Goal: Information Seeking & Learning: Compare options

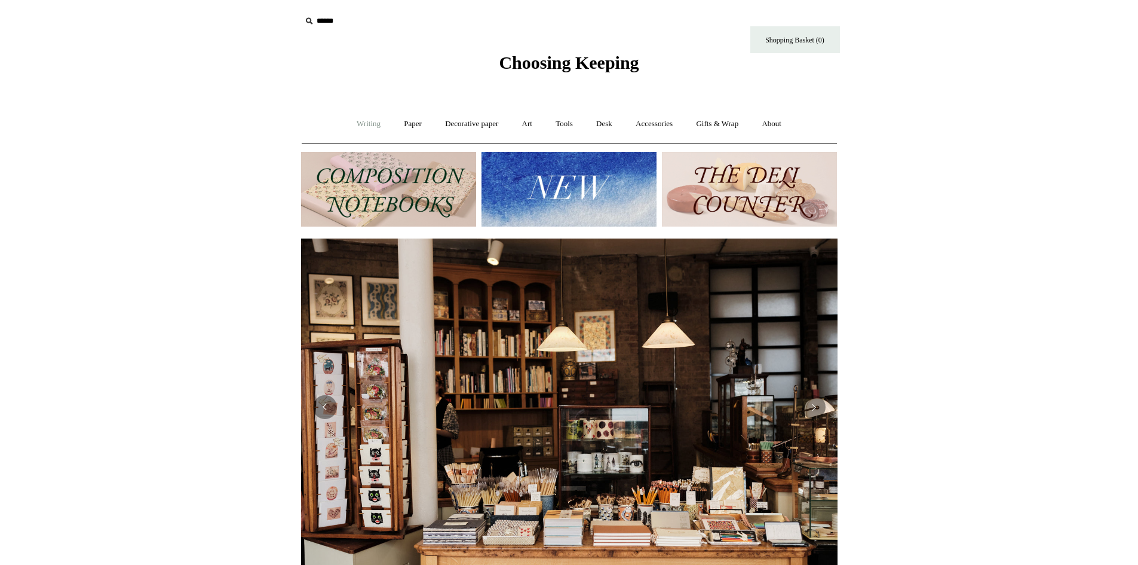
click at [376, 121] on link "Writing +" at bounding box center [368, 124] width 45 height 32
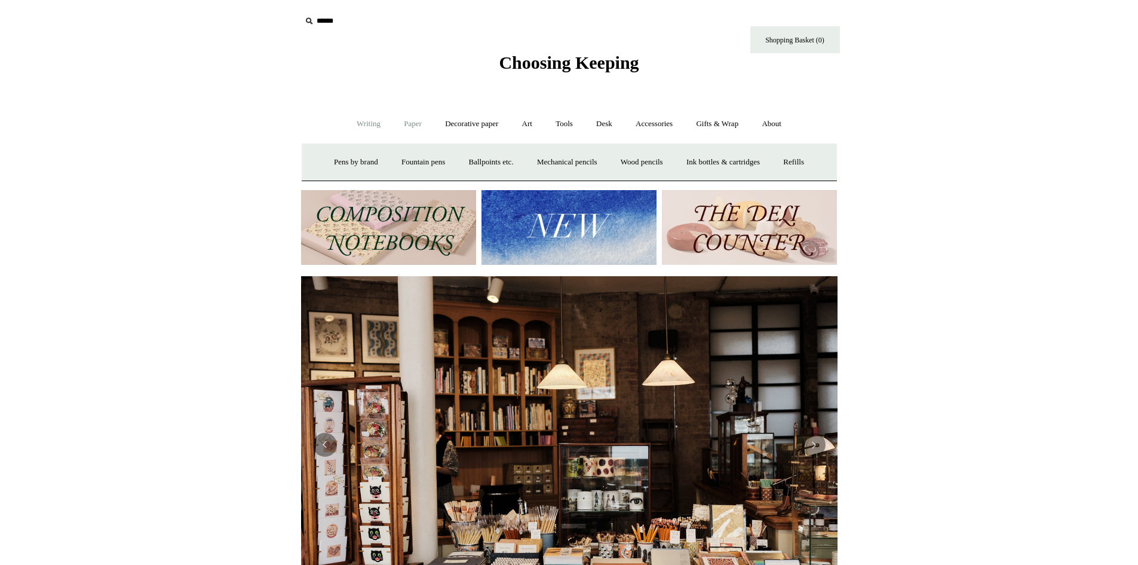
click at [414, 121] on link "Paper +" at bounding box center [412, 124] width 39 height 32
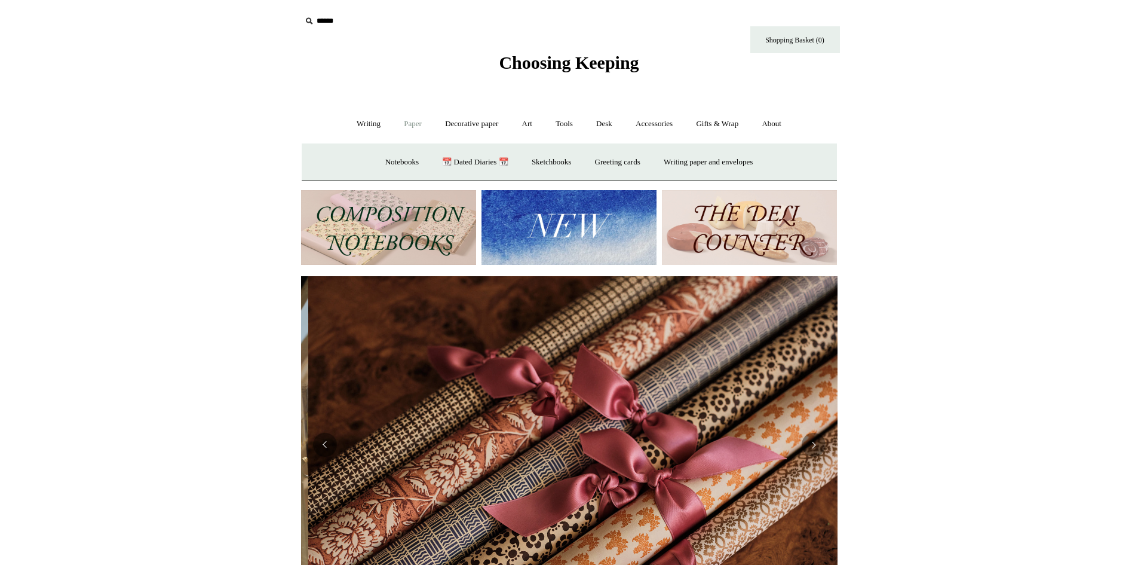
scroll to position [0, 1073]
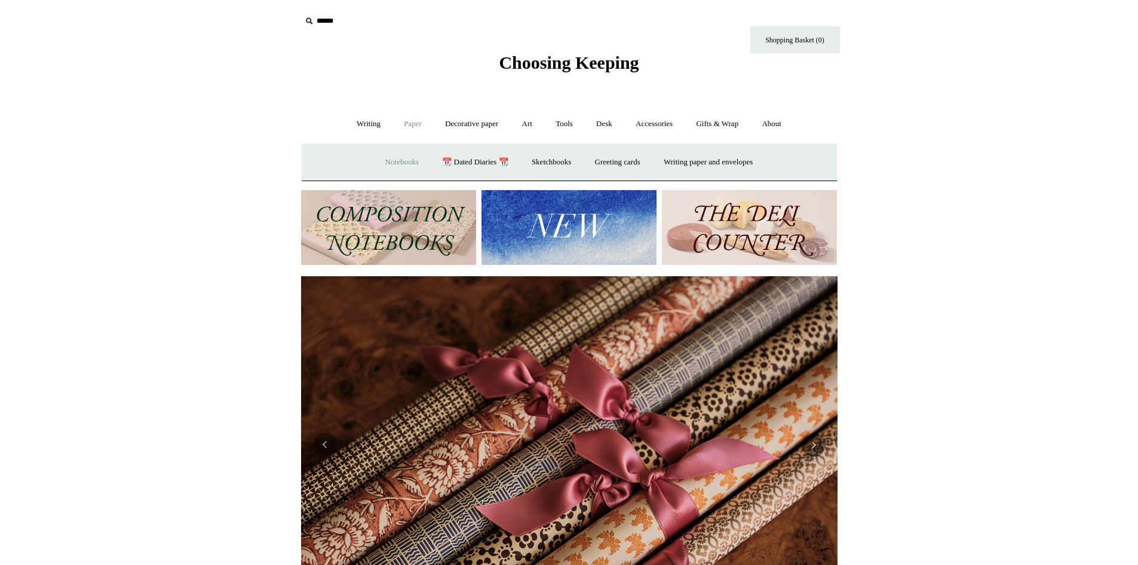
click at [392, 165] on link "Notebooks +" at bounding box center [402, 162] width 55 height 32
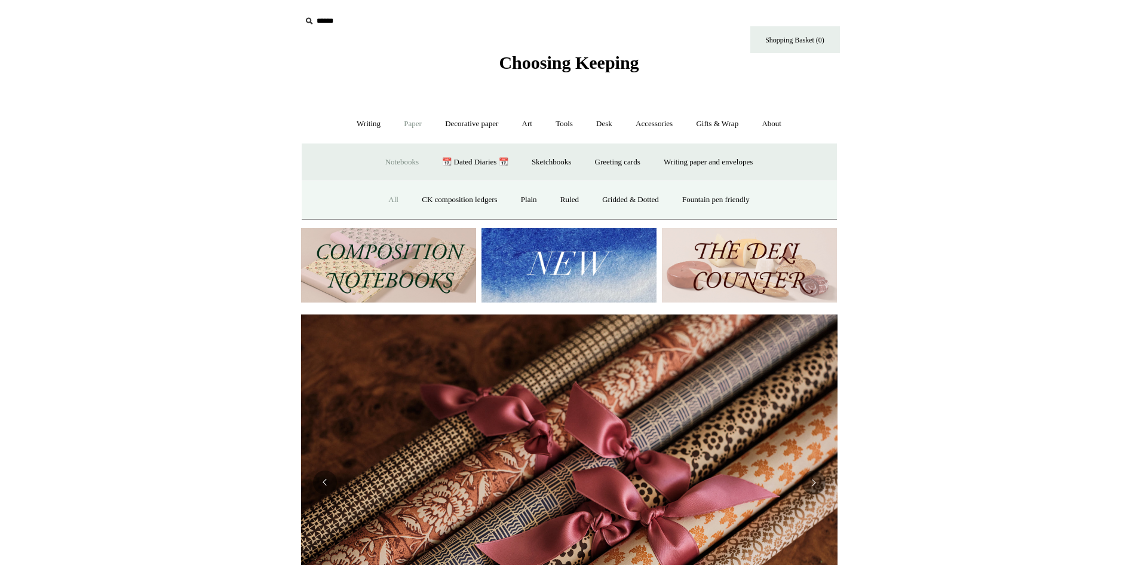
click at [391, 201] on link "All" at bounding box center [394, 200] width 32 height 32
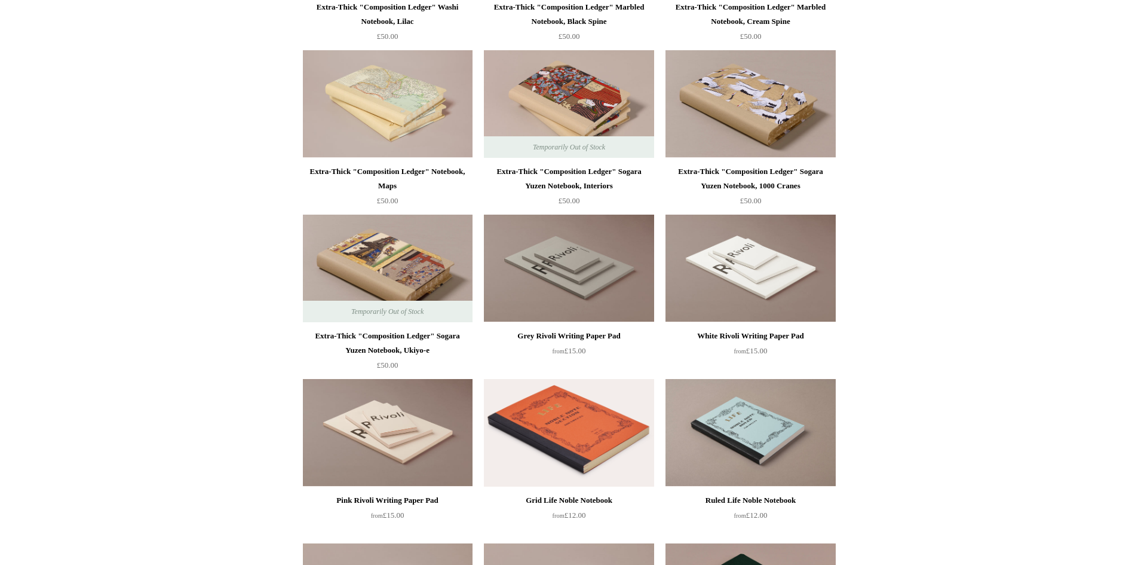
scroll to position [1793, 0]
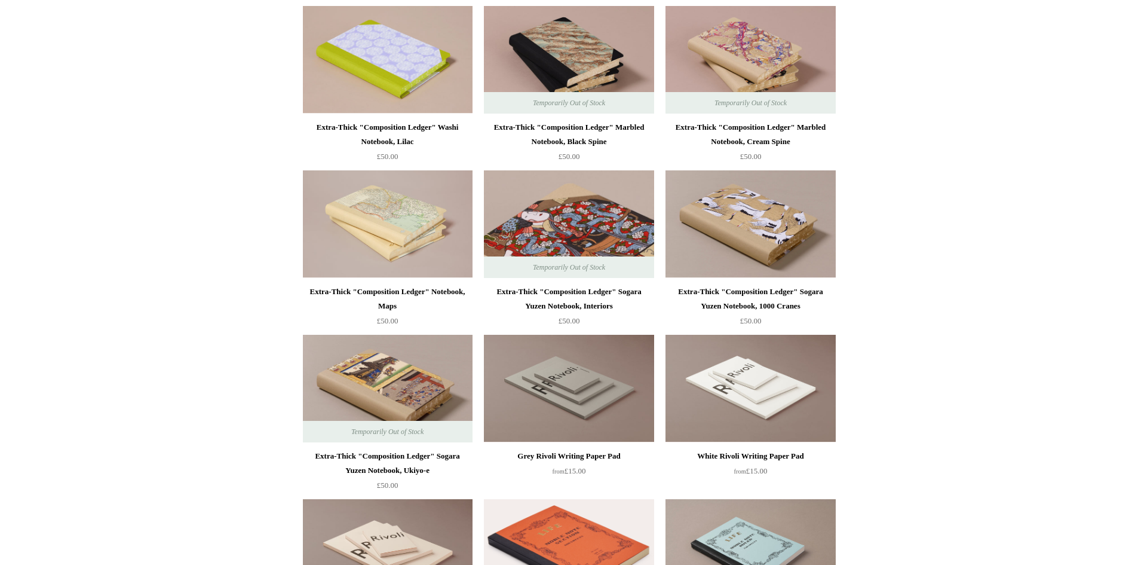
click at [551, 210] on img at bounding box center [569, 224] width 170 height 108
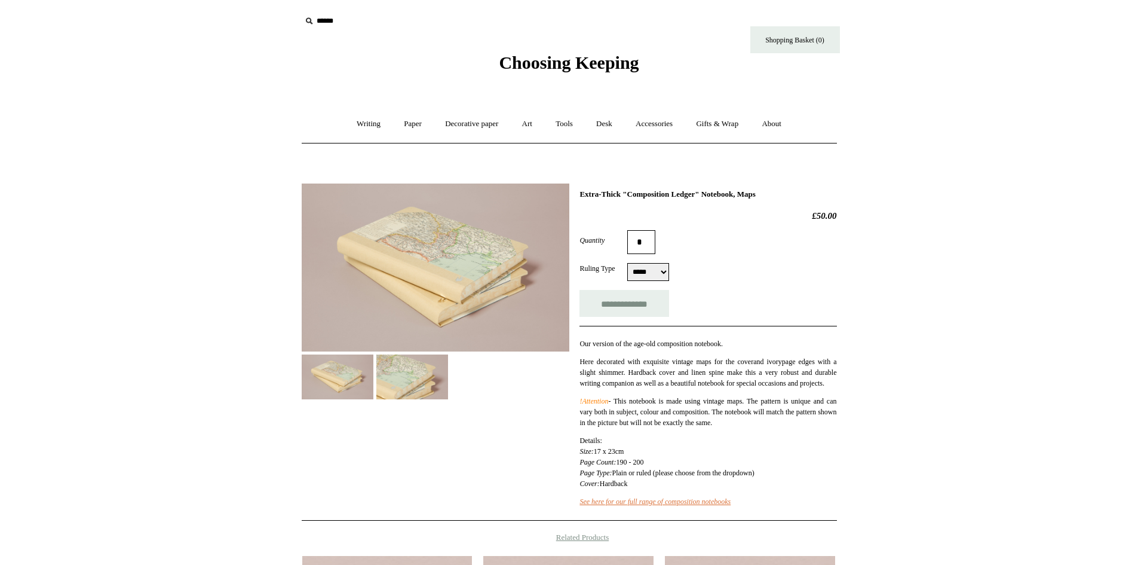
click at [363, 371] on img at bounding box center [338, 376] width 72 height 45
click at [393, 371] on img at bounding box center [412, 376] width 72 height 45
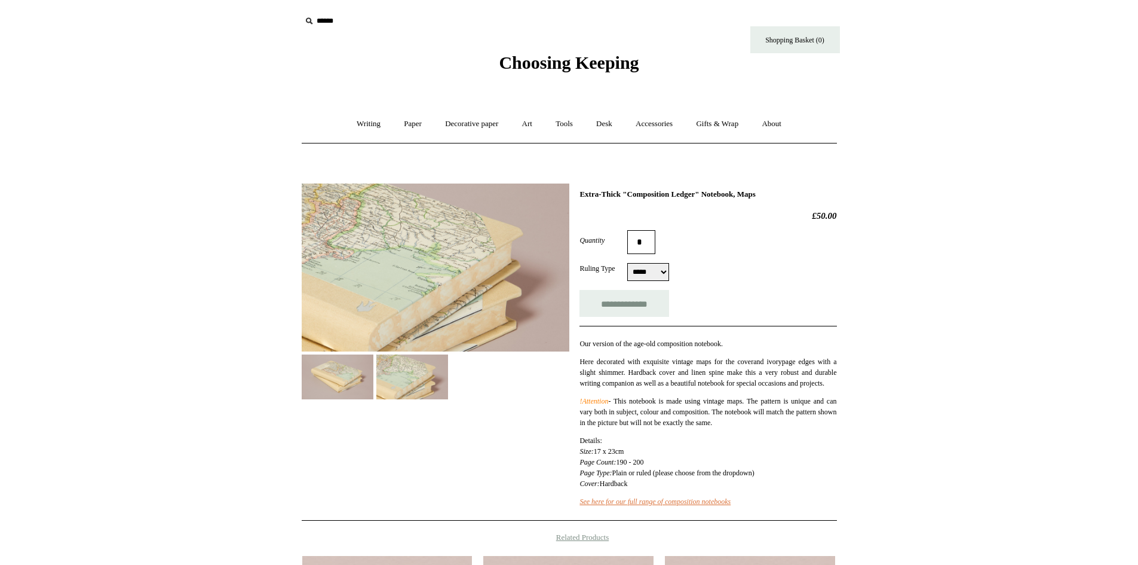
click at [430, 241] on img at bounding box center [436, 267] width 268 height 168
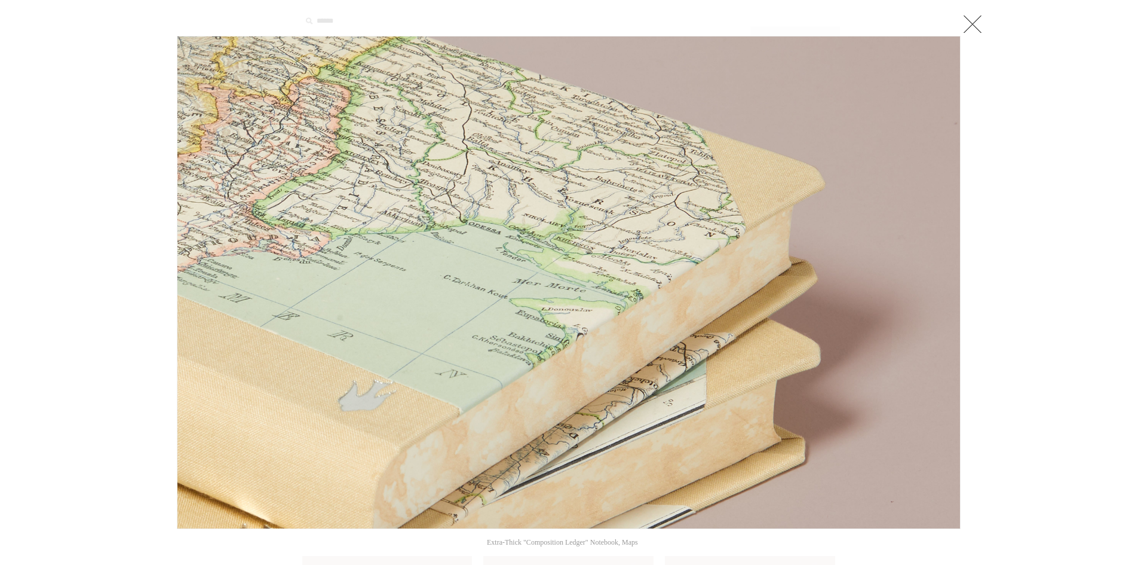
click at [430, 241] on link at bounding box center [314, 282] width 274 height 493
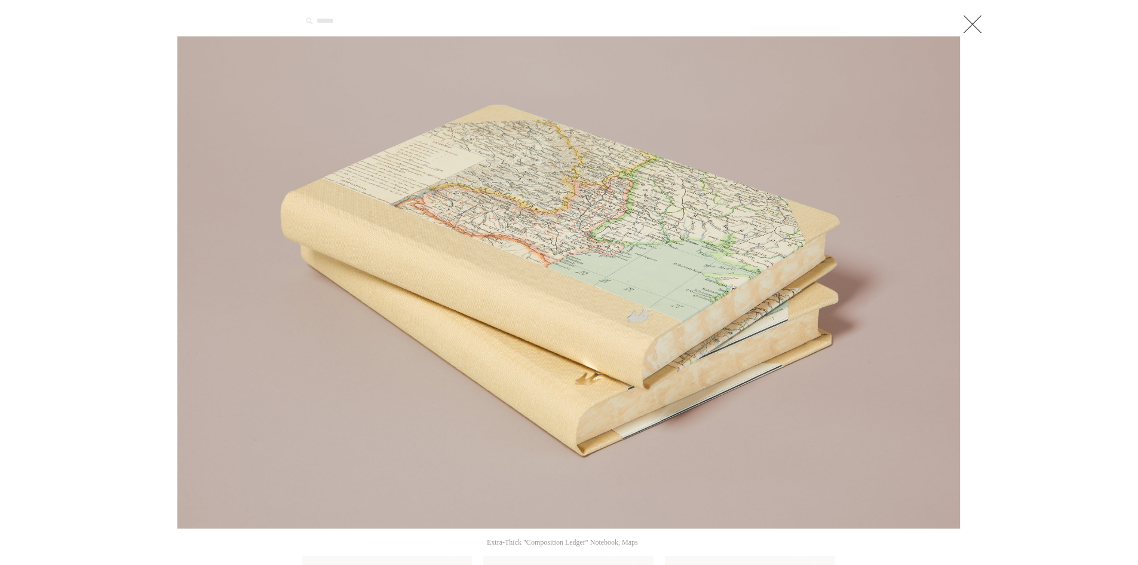
click at [430, 241] on link at bounding box center [314, 282] width 274 height 493
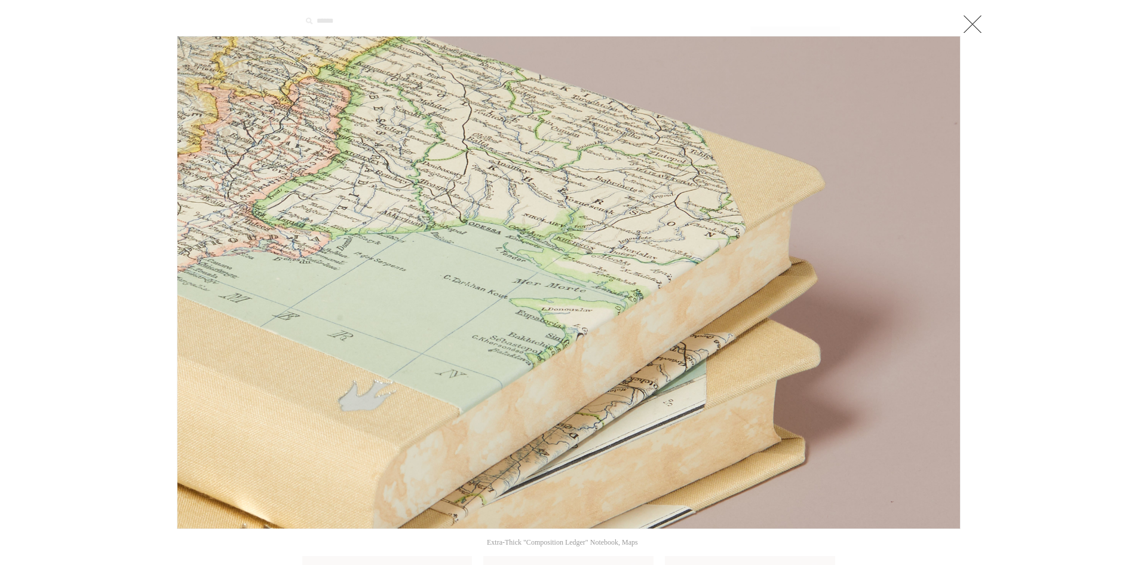
click at [970, 13] on link at bounding box center [973, 24] width 24 height 24
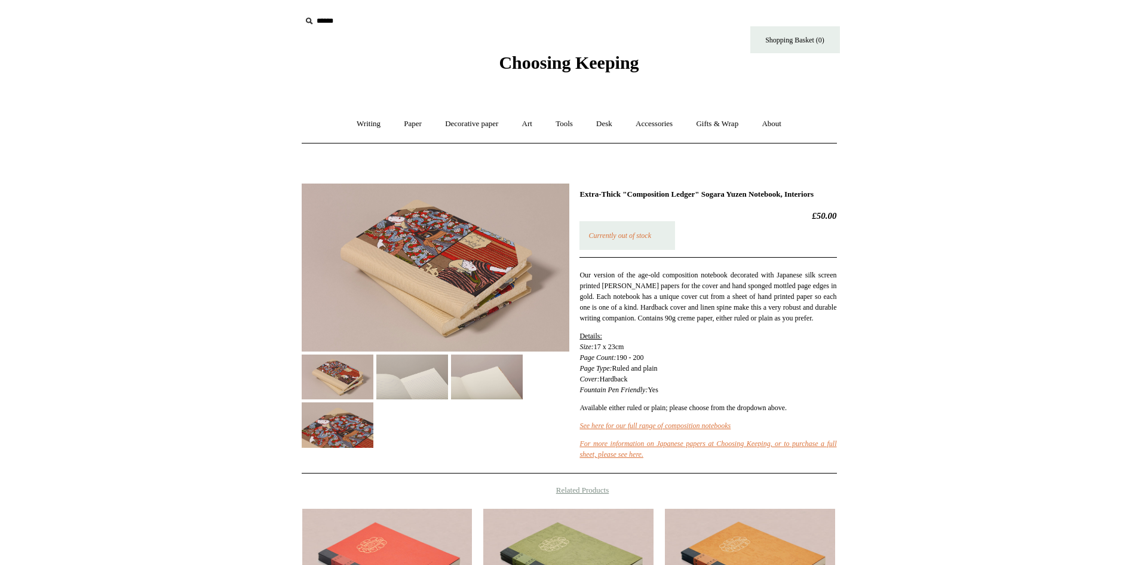
click at [405, 304] on img at bounding box center [436, 267] width 268 height 168
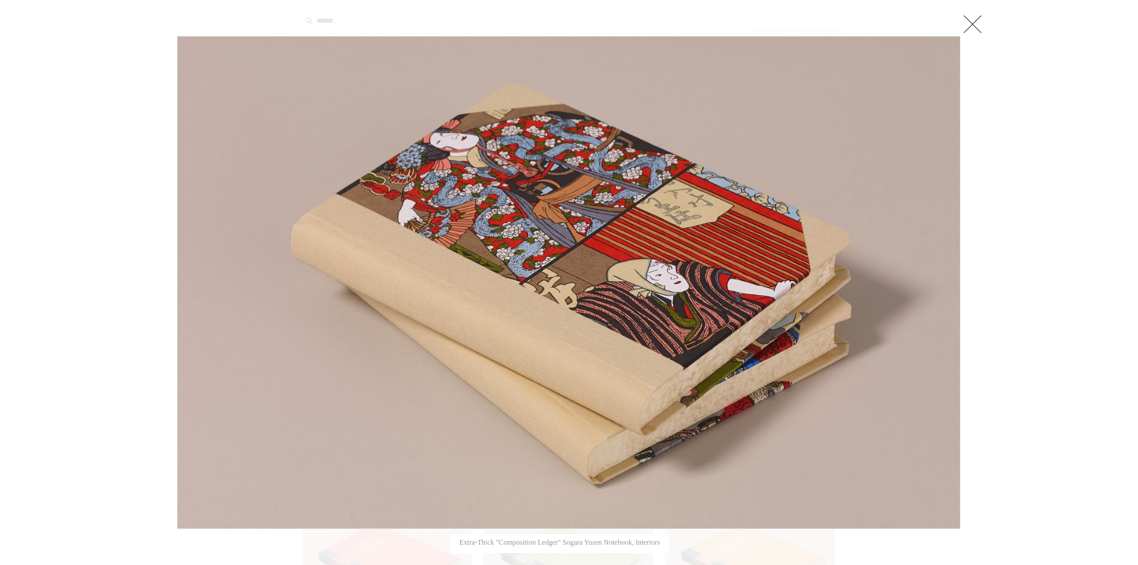
click at [562, 230] on img at bounding box center [568, 282] width 783 height 492
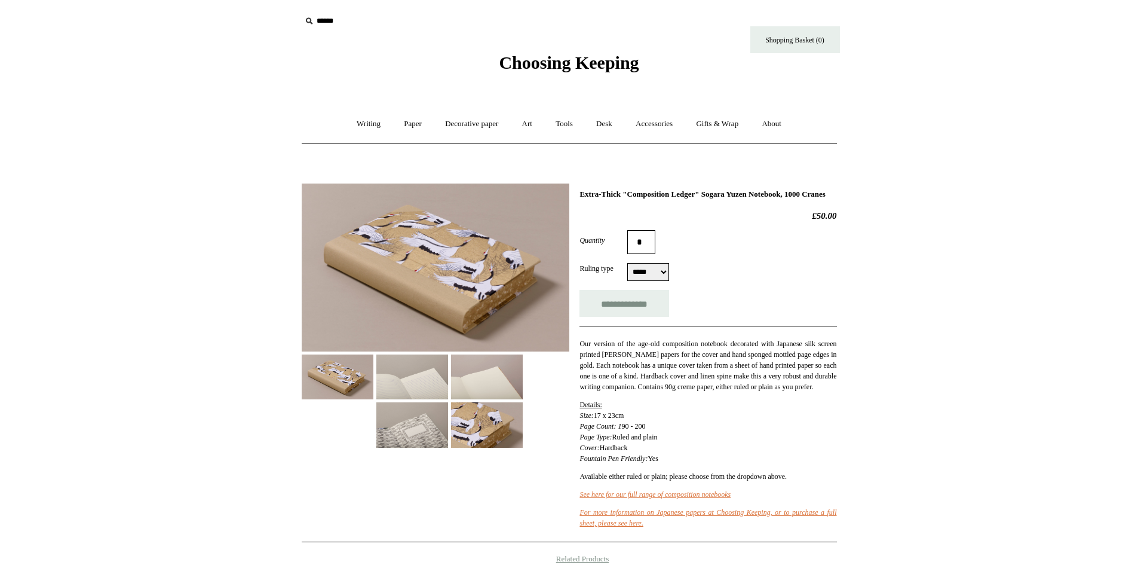
click at [452, 281] on img at bounding box center [436, 267] width 268 height 168
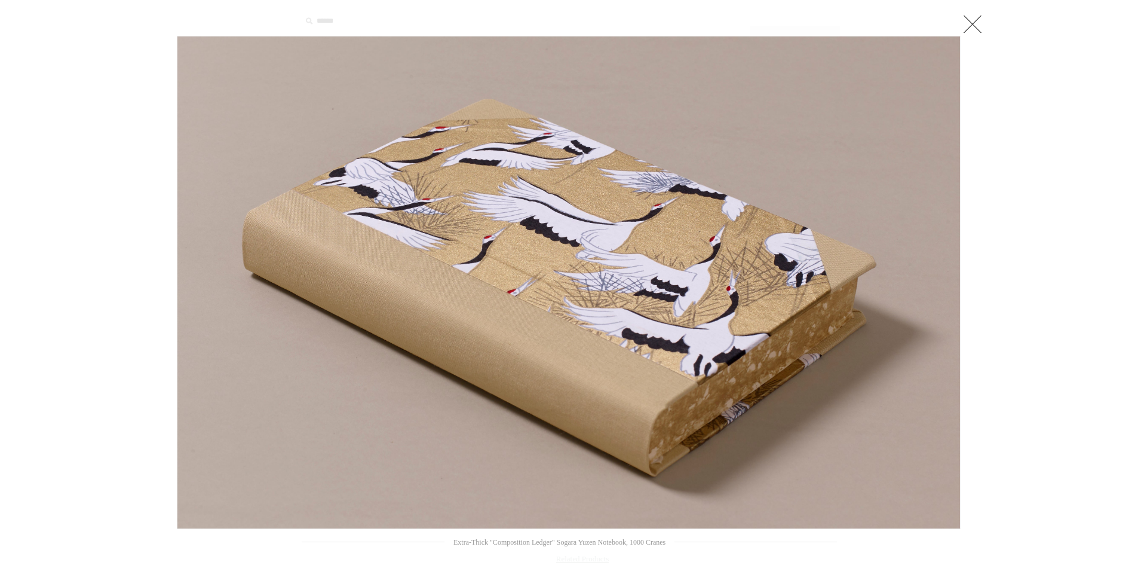
click at [452, 281] on img at bounding box center [568, 282] width 783 height 492
click at [976, 26] on link at bounding box center [973, 24] width 24 height 24
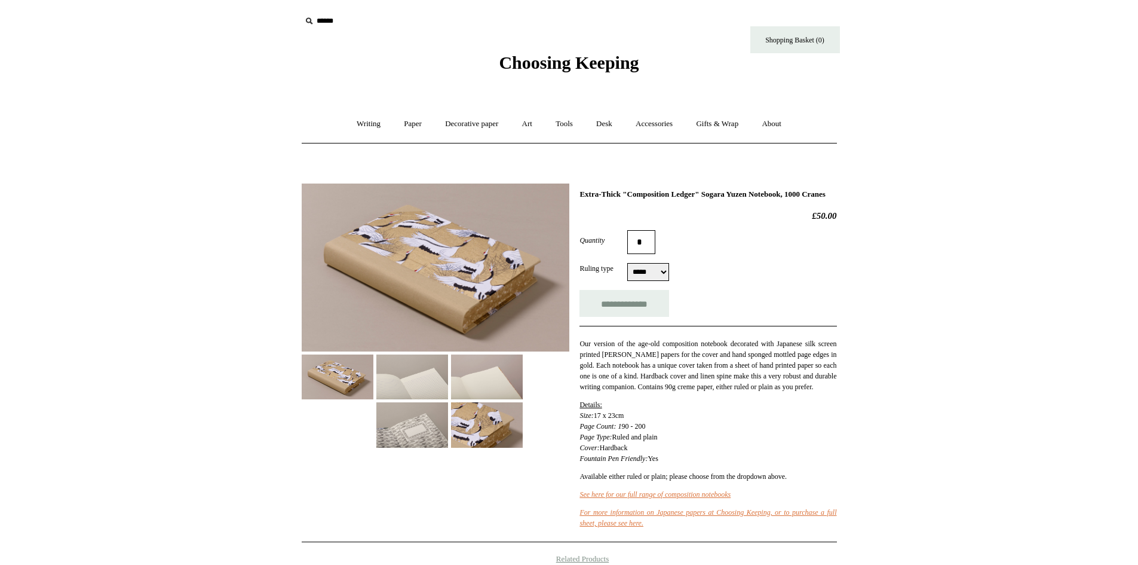
click at [665, 281] on select "***** *****" at bounding box center [648, 272] width 42 height 18
click at [739, 300] on div "**********" at bounding box center [708, 303] width 257 height 27
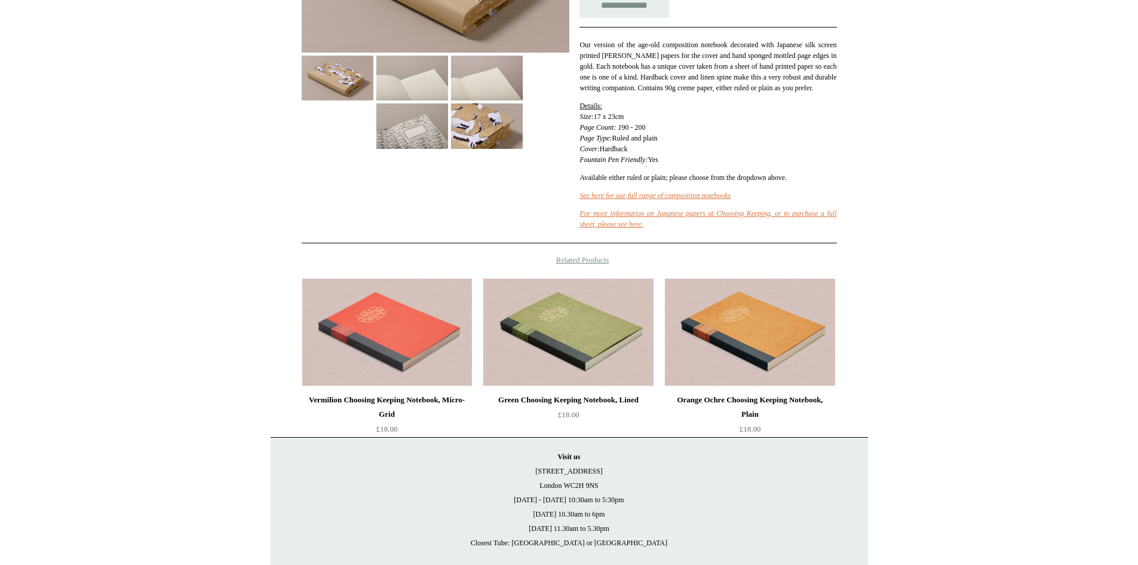
scroll to position [179, 0]
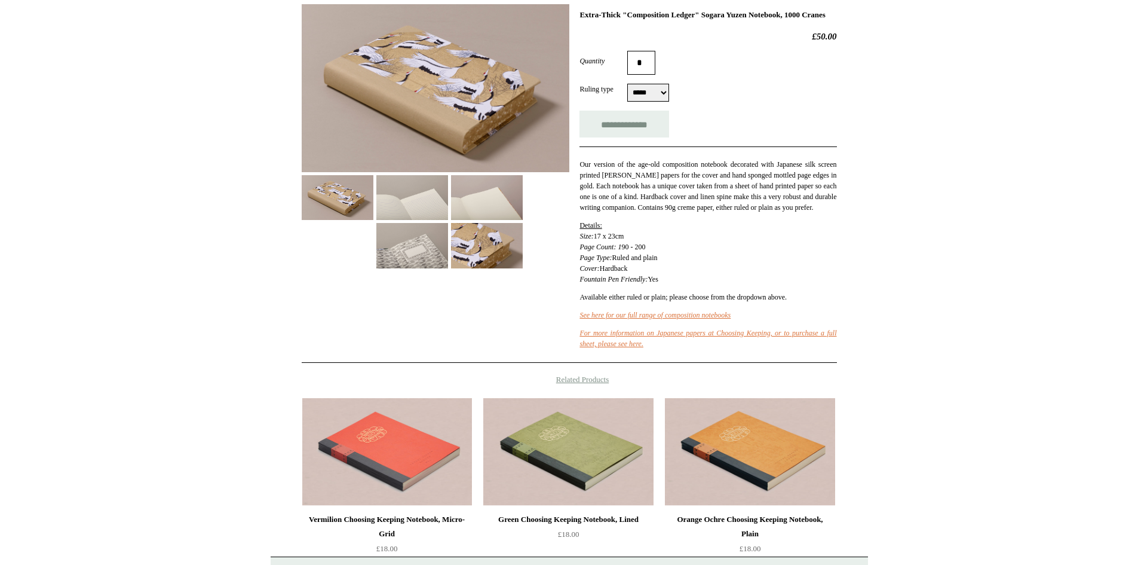
click at [439, 205] on img at bounding box center [412, 197] width 72 height 45
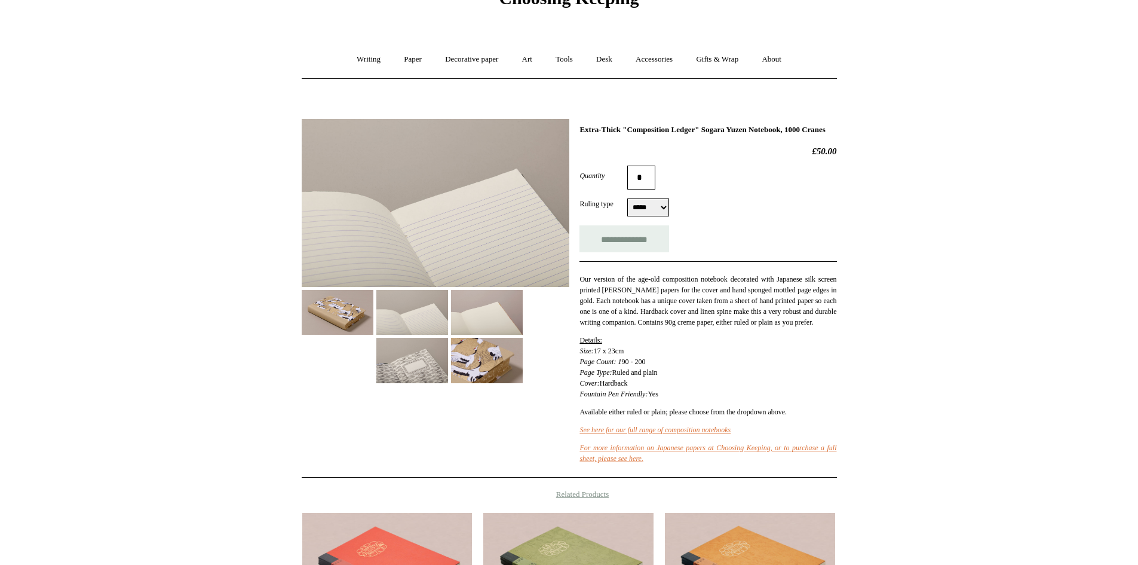
scroll to position [60, 0]
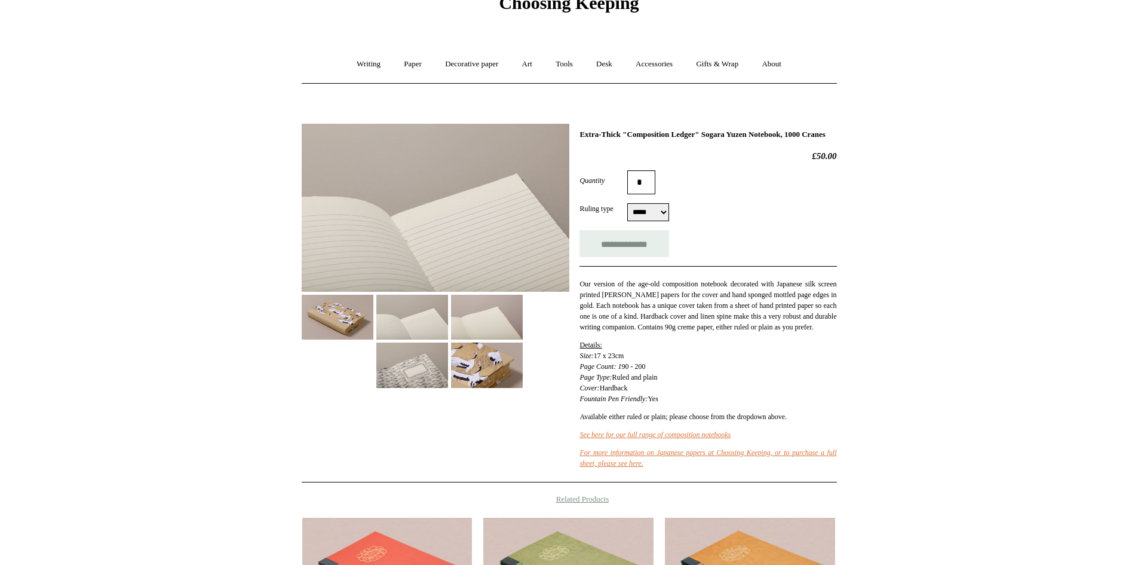
click at [466, 312] on img at bounding box center [487, 317] width 72 height 45
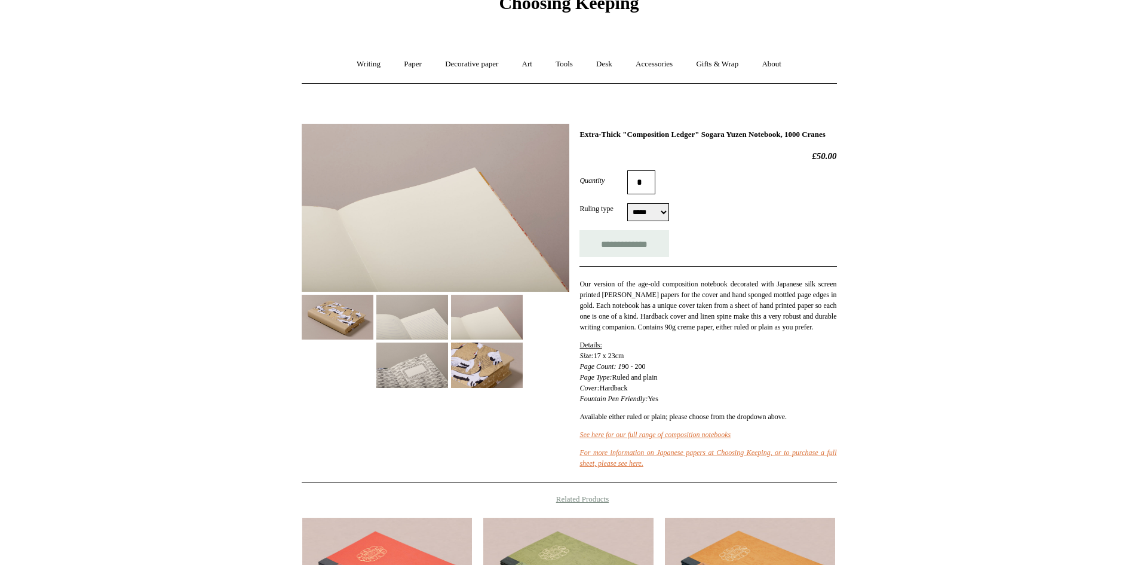
click at [476, 380] on img at bounding box center [487, 364] width 72 height 45
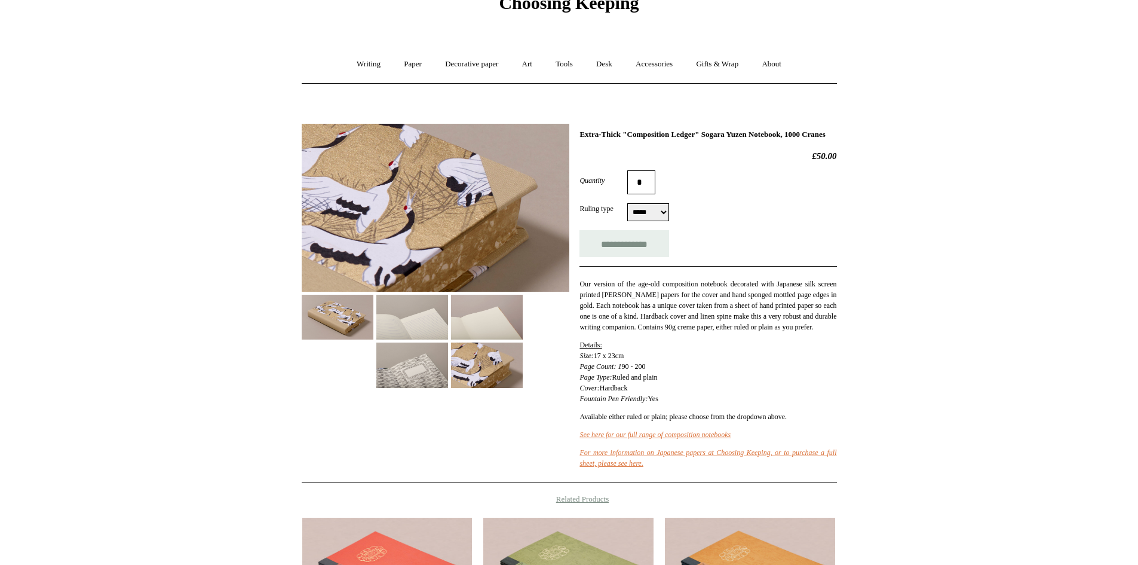
click at [430, 383] on img at bounding box center [412, 364] width 72 height 45
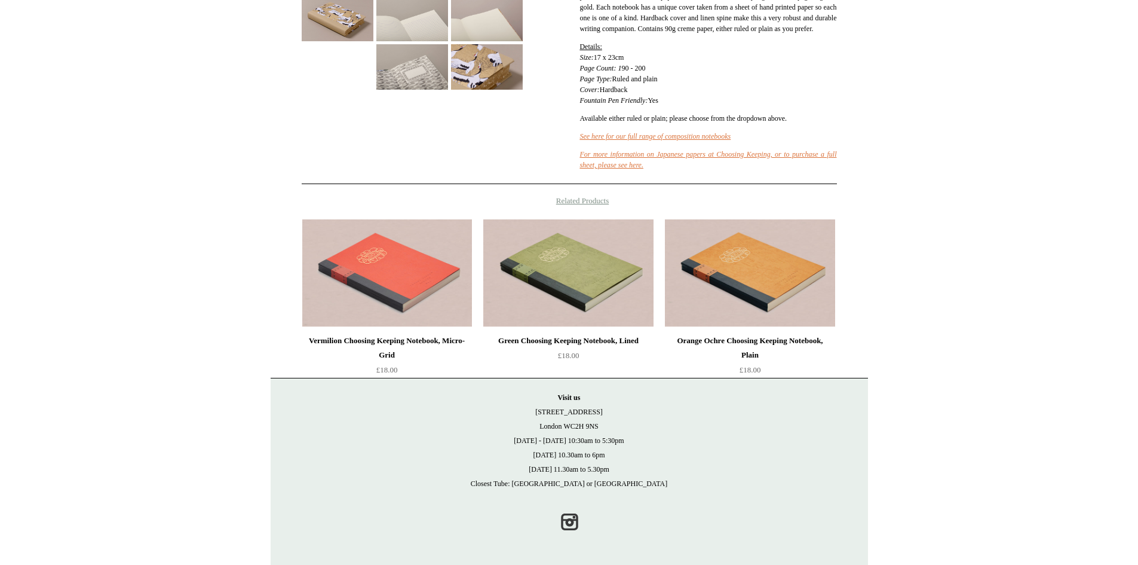
scroll to position [378, 0]
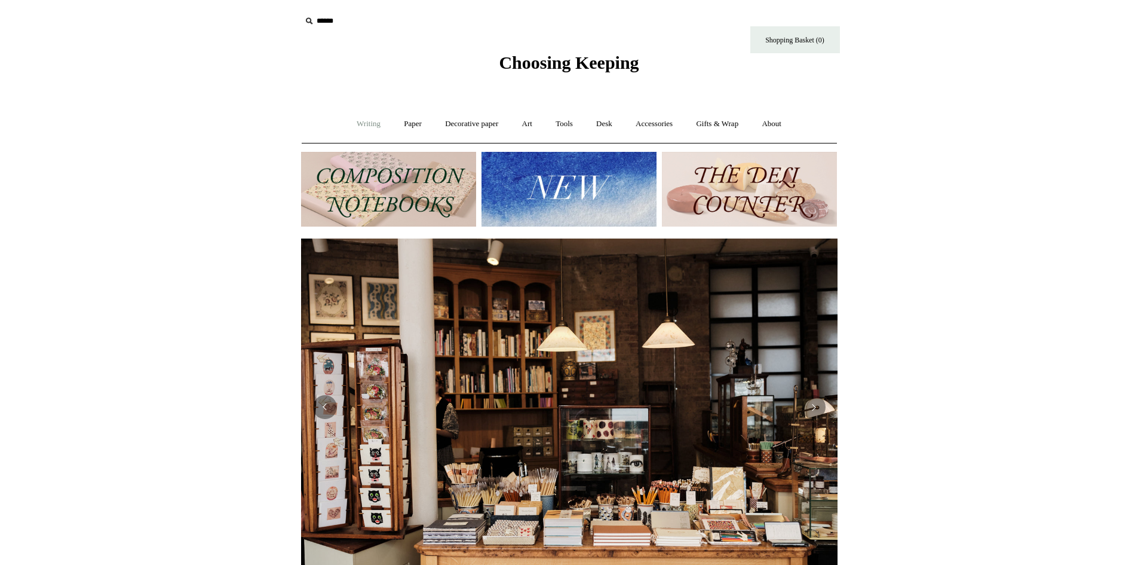
click at [361, 121] on link "Writing +" at bounding box center [368, 124] width 45 height 32
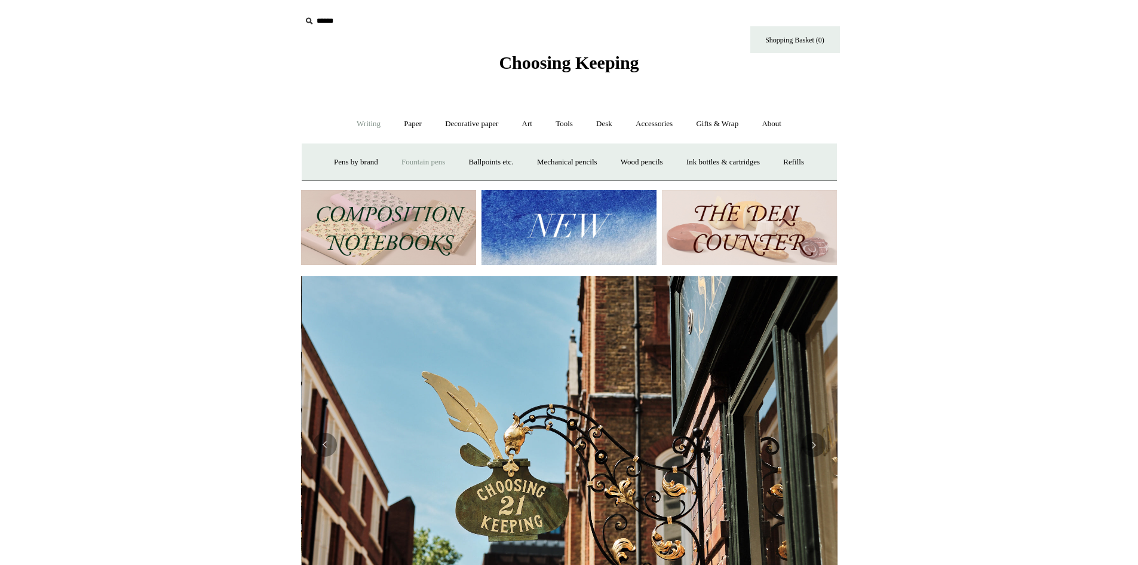
scroll to position [0, 537]
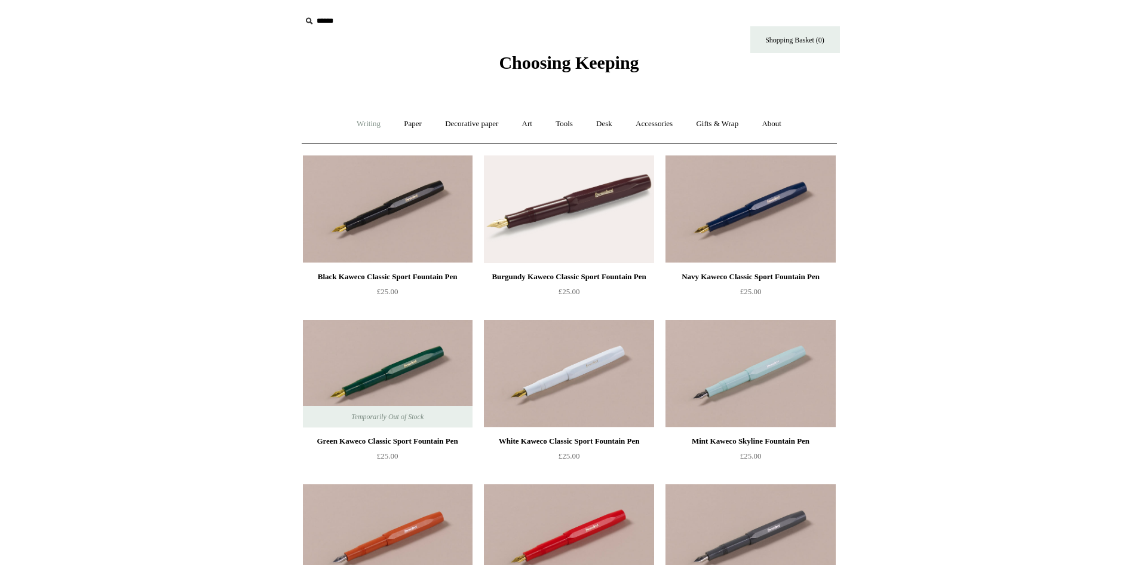
click at [358, 124] on link "Writing +" at bounding box center [368, 124] width 45 height 32
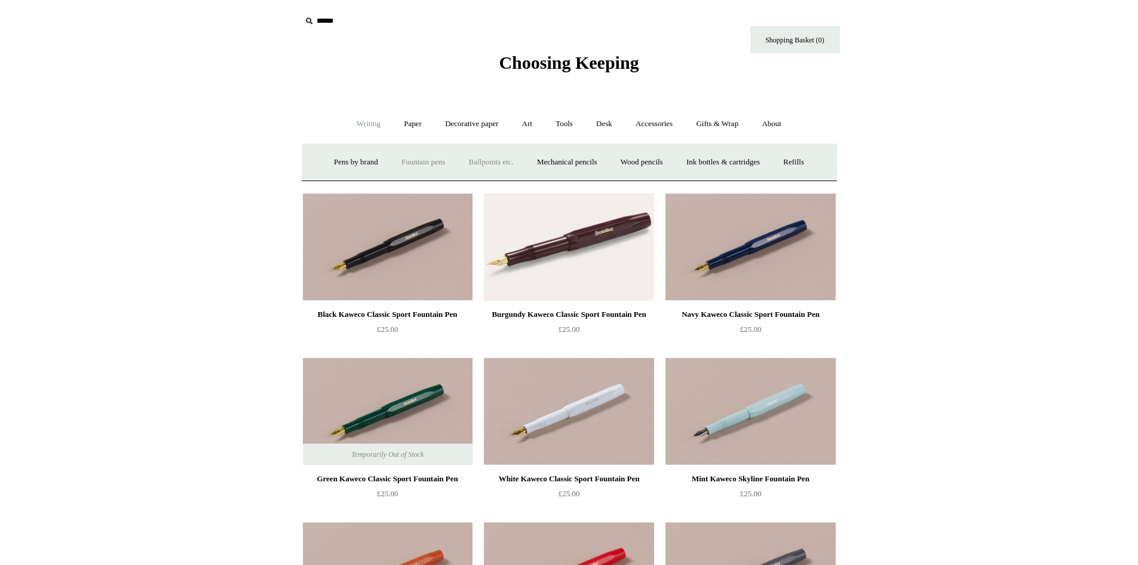
click at [479, 169] on link "Ballpoints etc. +" at bounding box center [491, 162] width 66 height 32
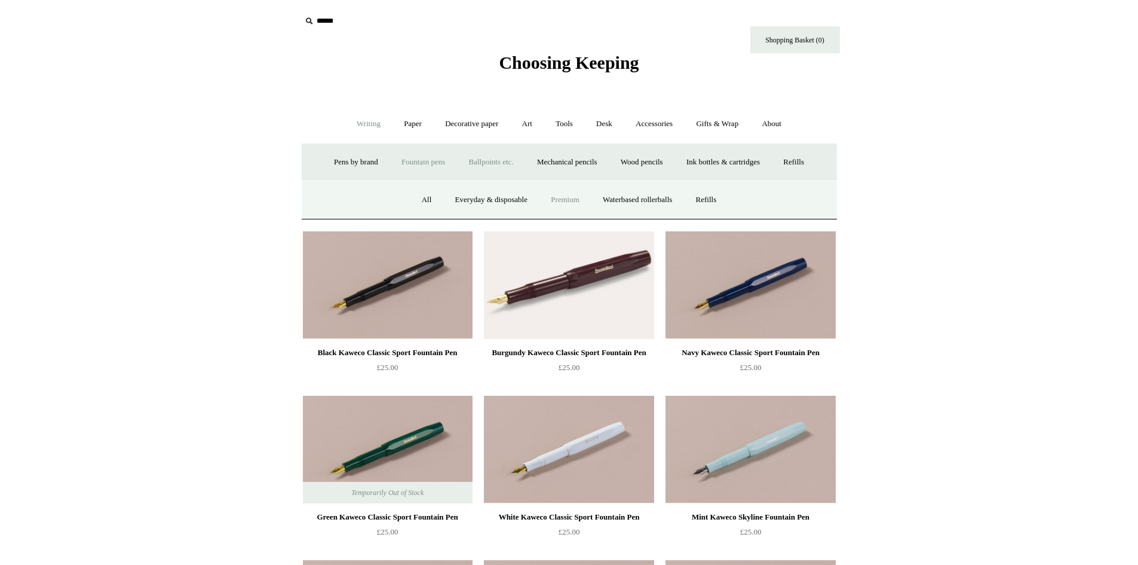
click at [540, 199] on link "Premium" at bounding box center [565, 200] width 50 height 32
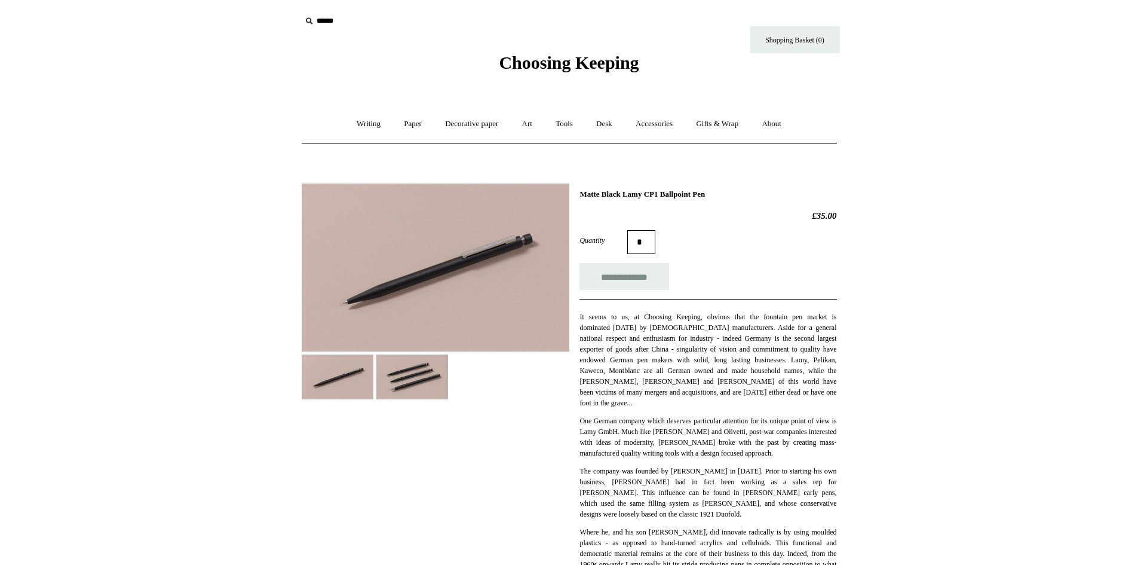
click at [401, 379] on img at bounding box center [412, 376] width 72 height 45
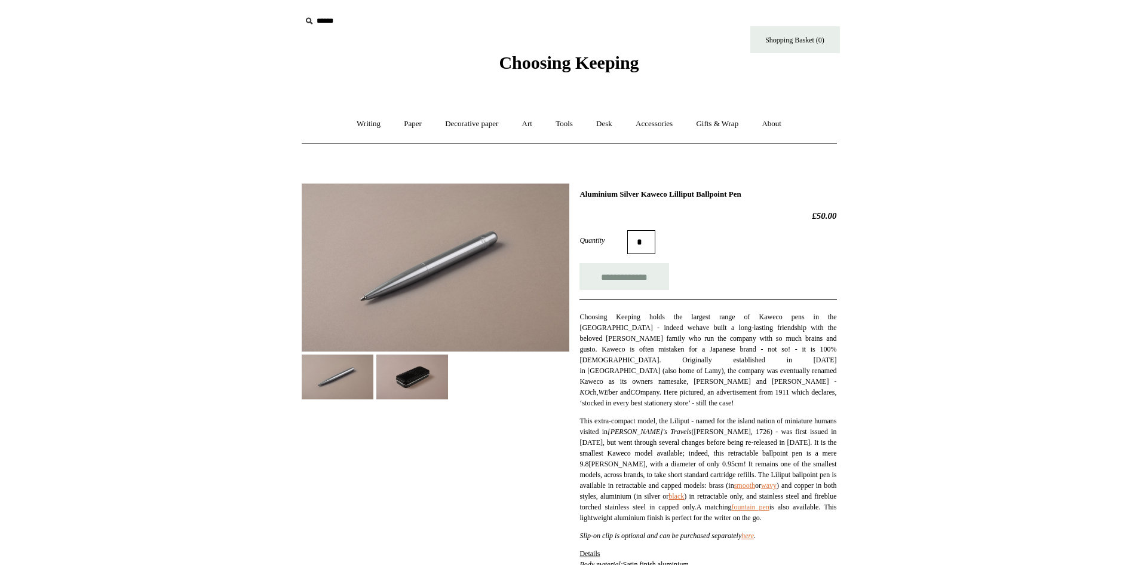
click at [461, 250] on img at bounding box center [436, 267] width 268 height 168
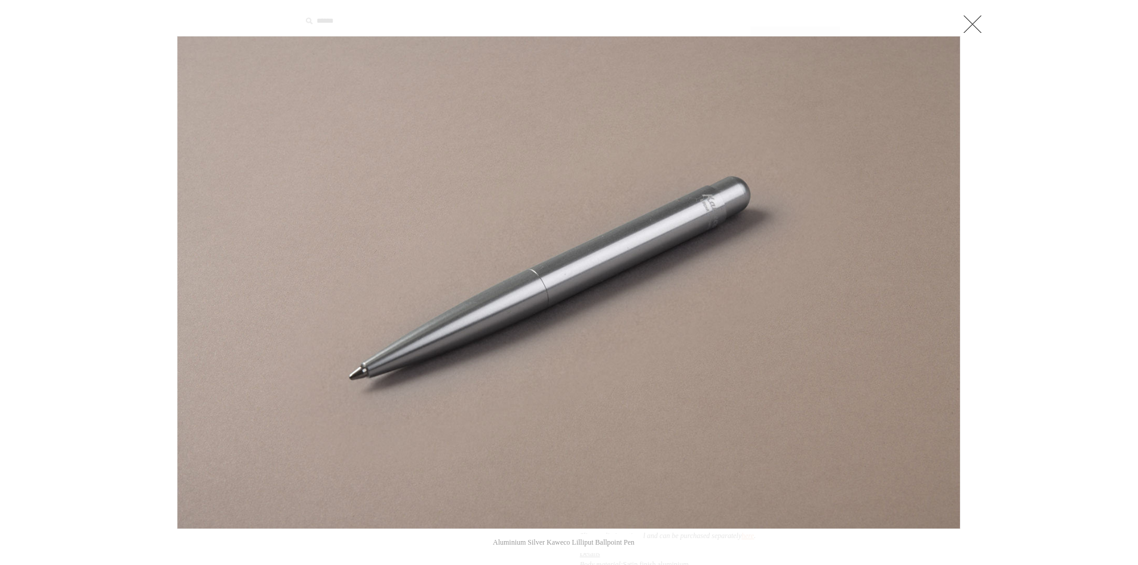
click at [76, 366] on div at bounding box center [569, 527] width 1138 height 1054
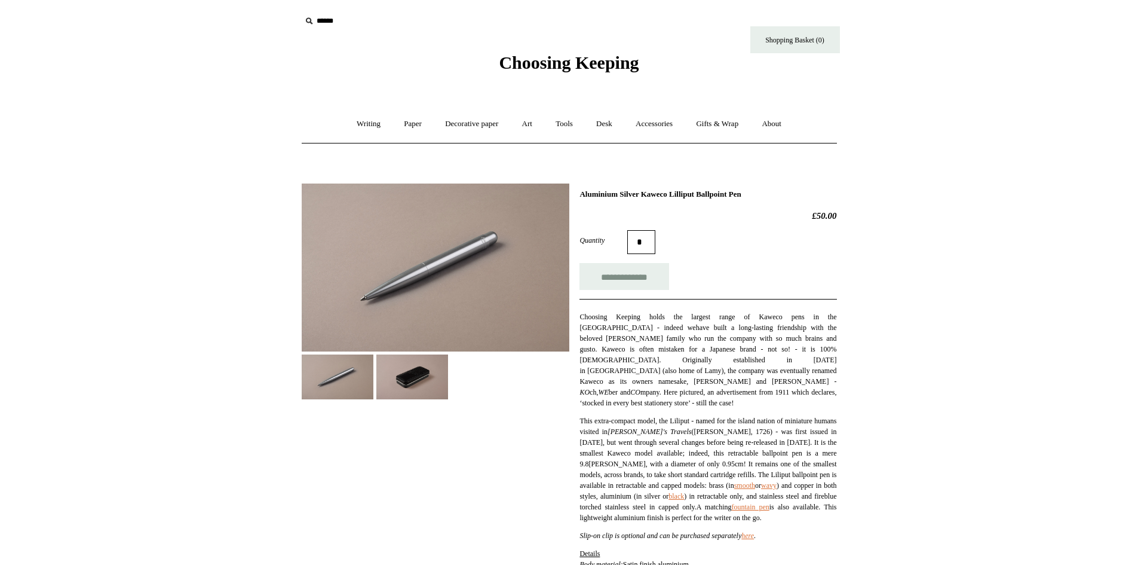
click at [430, 360] on img at bounding box center [412, 376] width 72 height 45
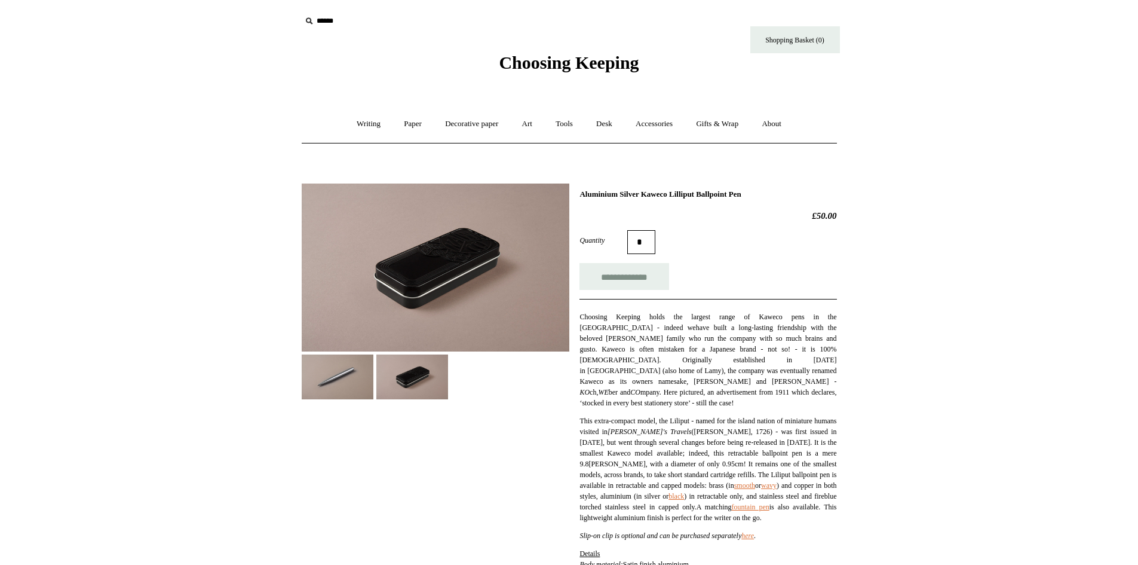
click at [471, 258] on img at bounding box center [436, 267] width 268 height 168
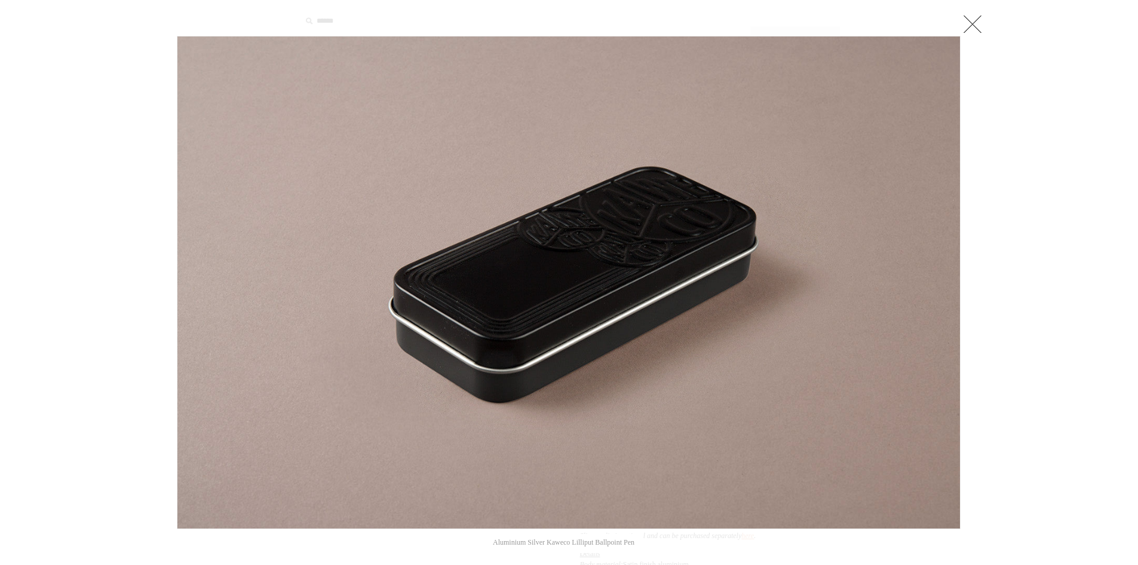
click at [471, 258] on img at bounding box center [568, 282] width 783 height 492
click at [970, 18] on link at bounding box center [973, 24] width 24 height 24
